Goal: Task Accomplishment & Management: Manage account settings

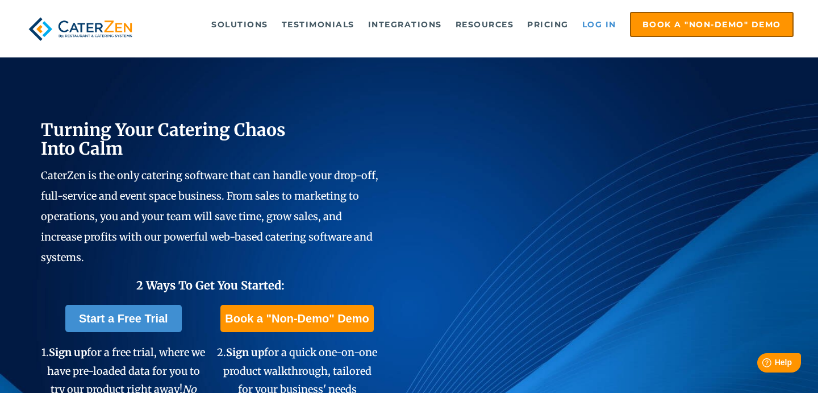
click at [593, 24] on link "Log in" at bounding box center [599, 24] width 45 height 23
click at [603, 30] on link "Log in" at bounding box center [599, 24] width 45 height 23
click at [608, 22] on link "Log in" at bounding box center [599, 24] width 45 height 23
click at [591, 25] on link "Log in" at bounding box center [599, 24] width 45 height 23
